Goal: Navigation & Orientation: Go to known website

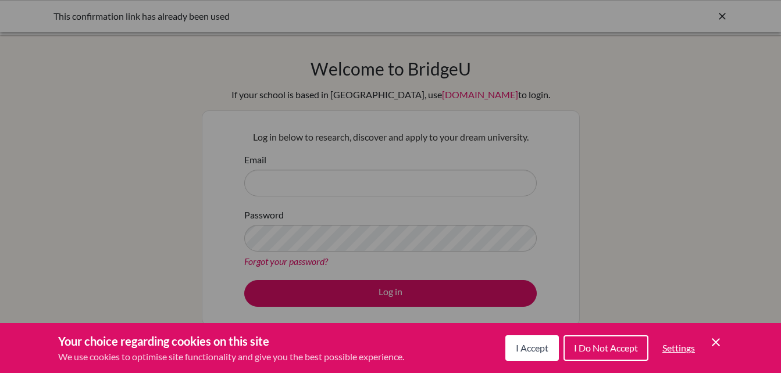
click at [520, 352] on span "I Accept" at bounding box center [532, 347] width 33 height 11
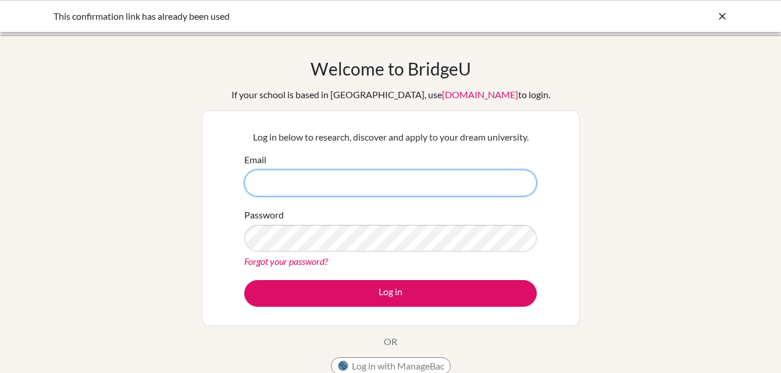
click at [298, 179] on input "Email" at bounding box center [390, 183] width 292 height 27
type input "[EMAIL_ADDRESS][DOMAIN_NAME]"
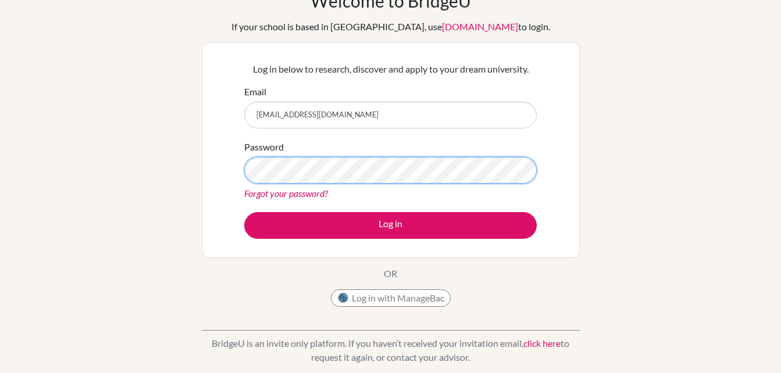
scroll to position [69, 0]
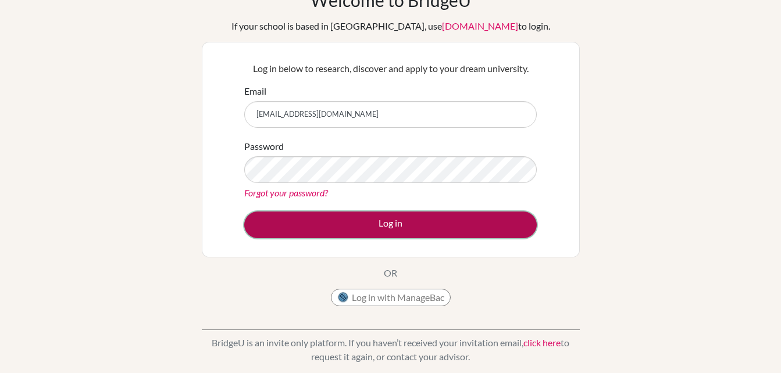
click at [281, 228] on button "Log in" at bounding box center [390, 225] width 292 height 27
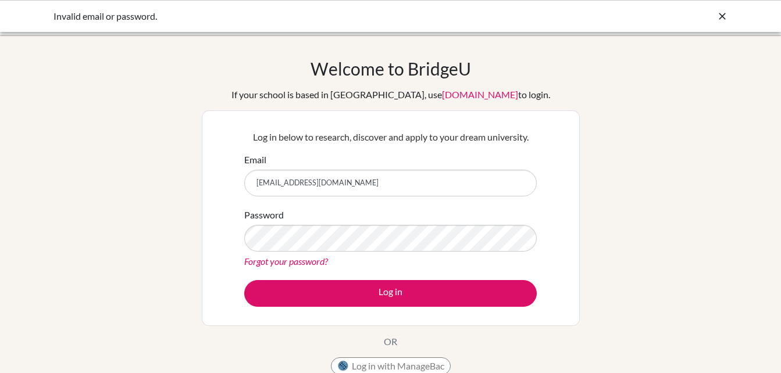
drag, startPoint x: 0, startPoint y: 0, endPoint x: 207, endPoint y: 209, distance: 293.9
click at [207, 209] on div "Log in below to research, discover and apply to your dream university. Email la…" at bounding box center [391, 218] width 378 height 216
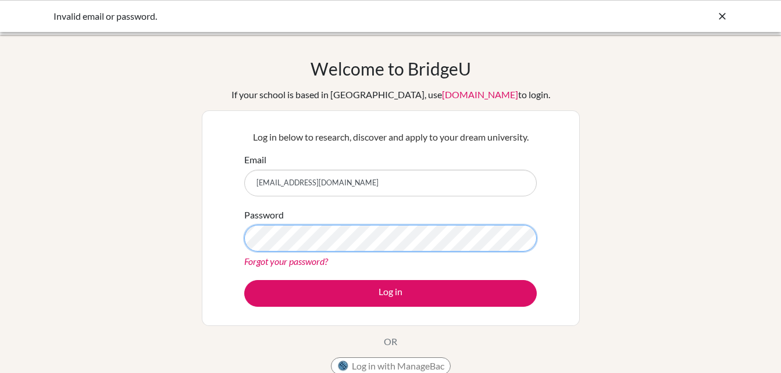
click at [244, 280] on button "Log in" at bounding box center [390, 293] width 292 height 27
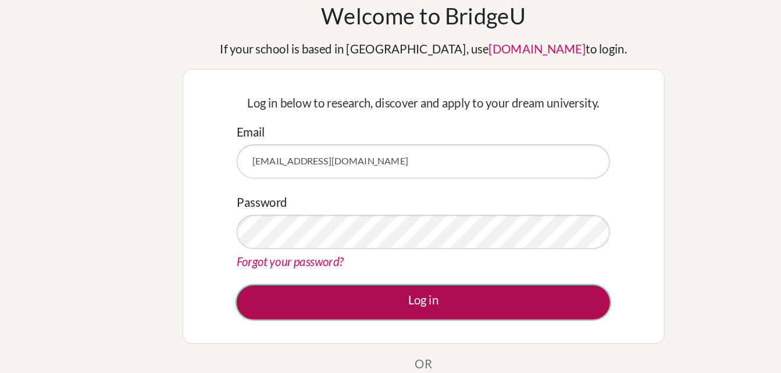
click at [327, 295] on button "Log in" at bounding box center [390, 293] width 292 height 27
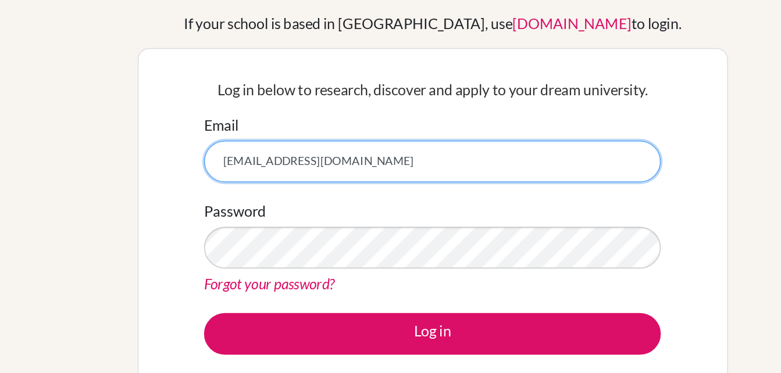
click at [343, 184] on input "[EMAIL_ADDRESS][DOMAIN_NAME]" at bounding box center [390, 183] width 292 height 27
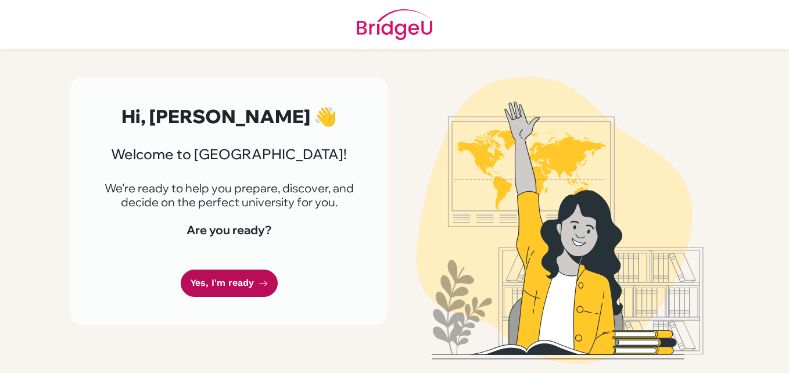
click at [216, 289] on link "Yes, I'm ready" at bounding box center [229, 283] width 97 height 27
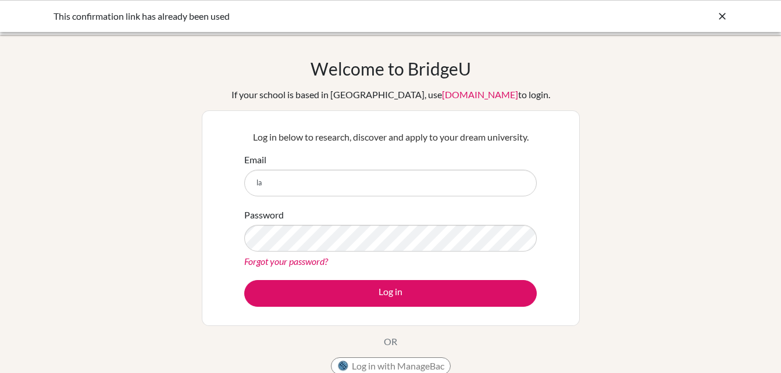
type input "[EMAIL_ADDRESS][DOMAIN_NAME]"
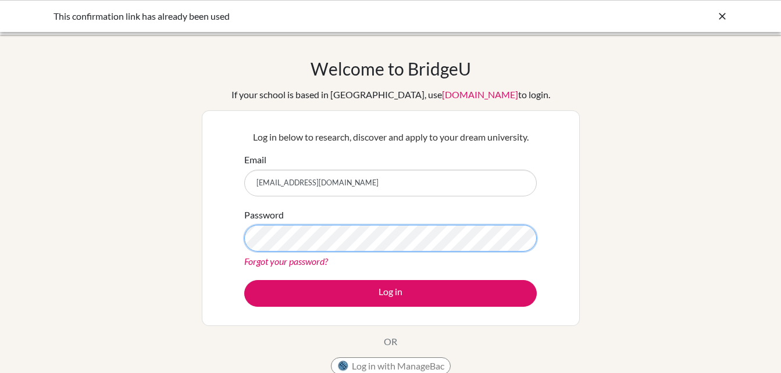
click at [244, 280] on button "Log in" at bounding box center [390, 293] width 292 height 27
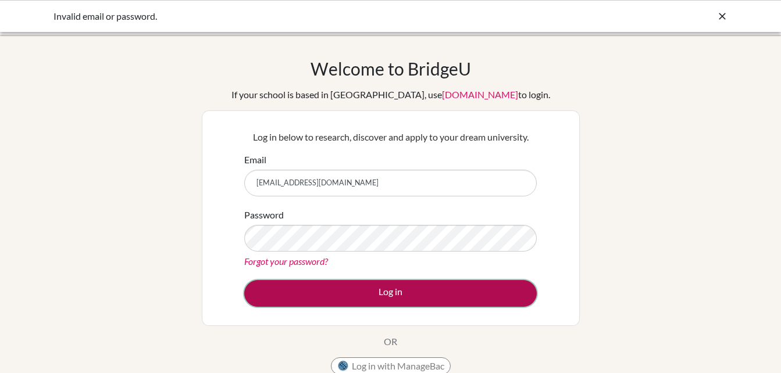
click at [323, 298] on button "Log in" at bounding box center [390, 293] width 292 height 27
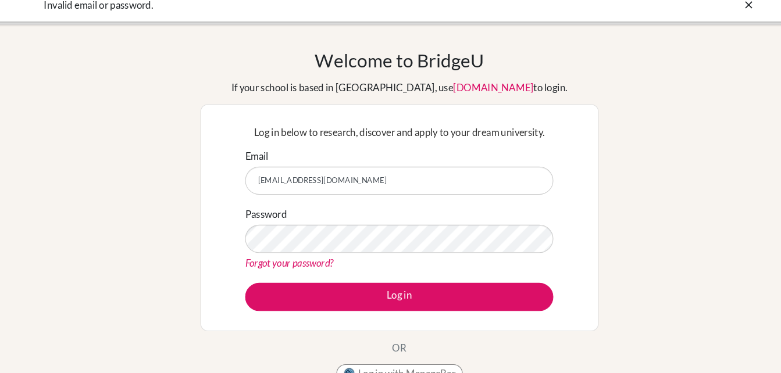
click at [343, 276] on form "Email [EMAIL_ADDRESS][DOMAIN_NAME] Password Forgot your password? Log in" at bounding box center [390, 230] width 292 height 154
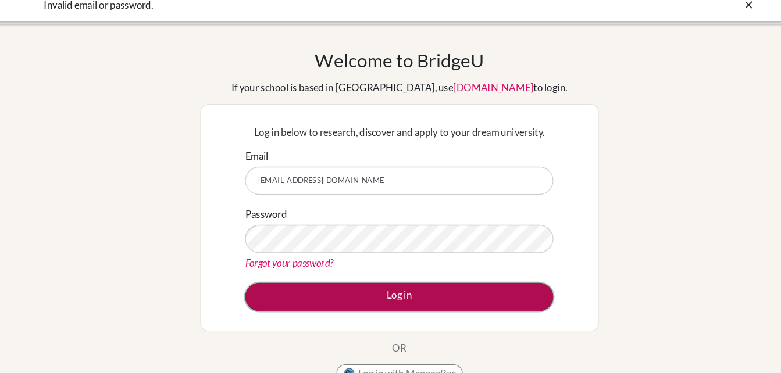
click at [314, 297] on button "Log in" at bounding box center [390, 293] width 292 height 27
